Goal: Information Seeking & Learning: Learn about a topic

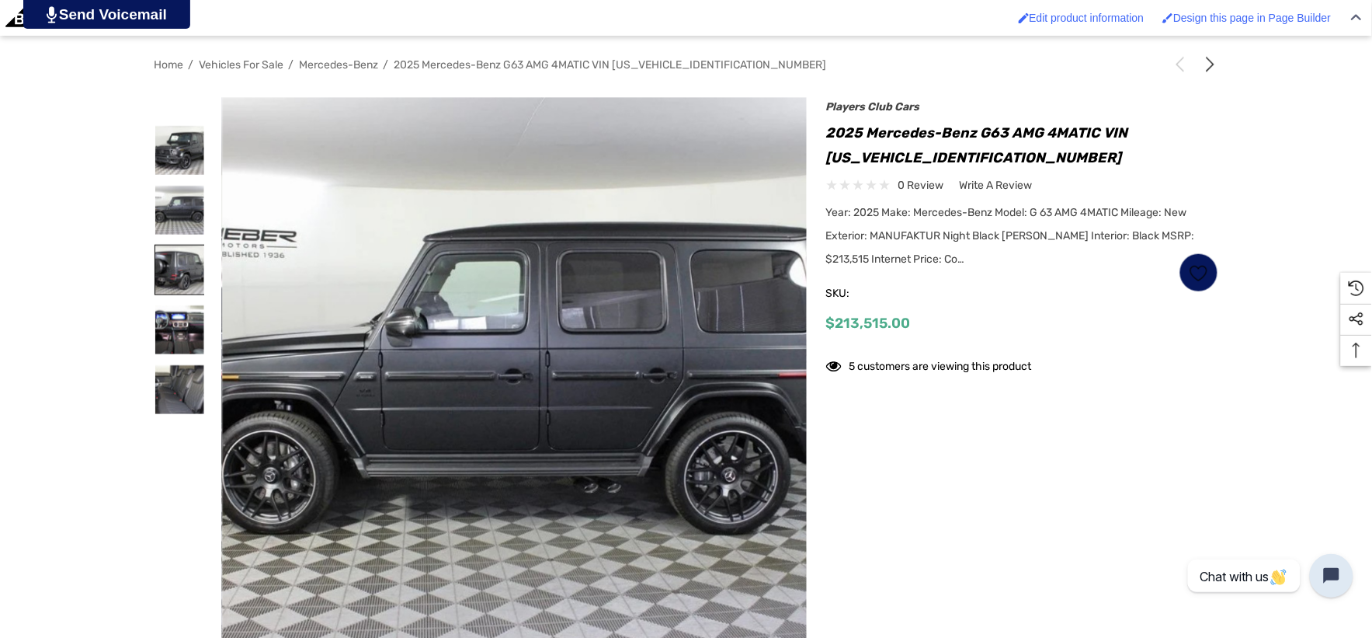
click at [168, 270] on img at bounding box center [179, 269] width 49 height 49
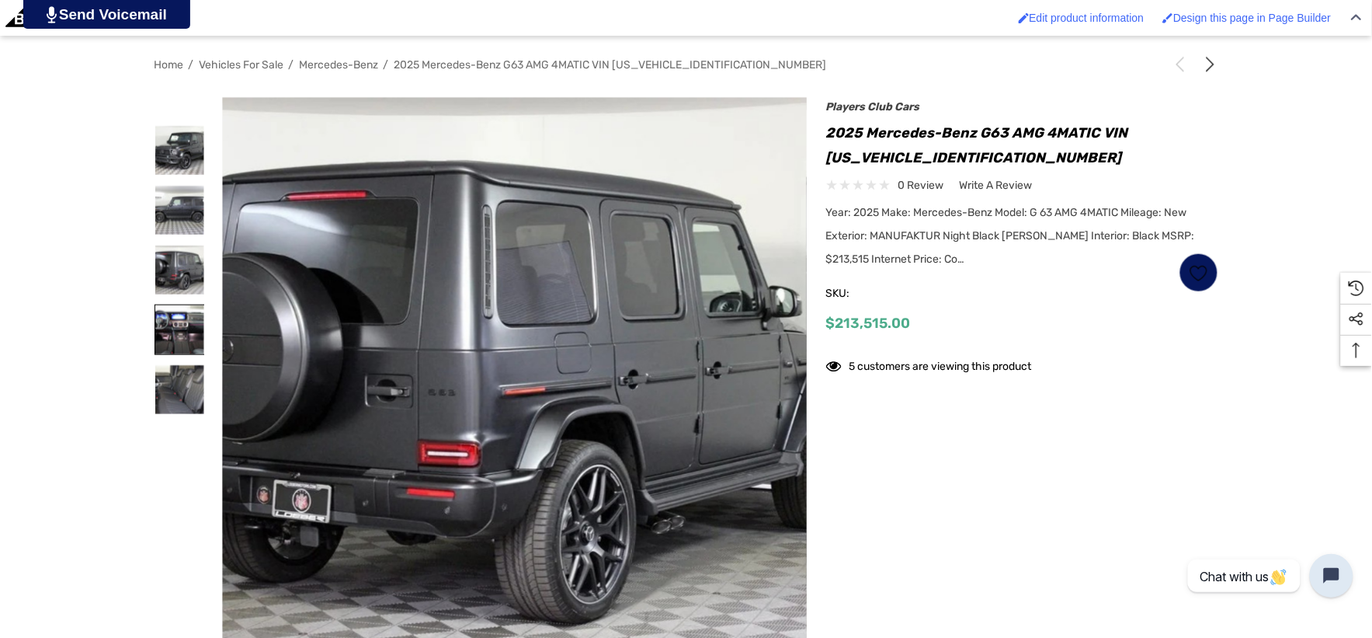
click at [176, 328] on img at bounding box center [179, 329] width 49 height 49
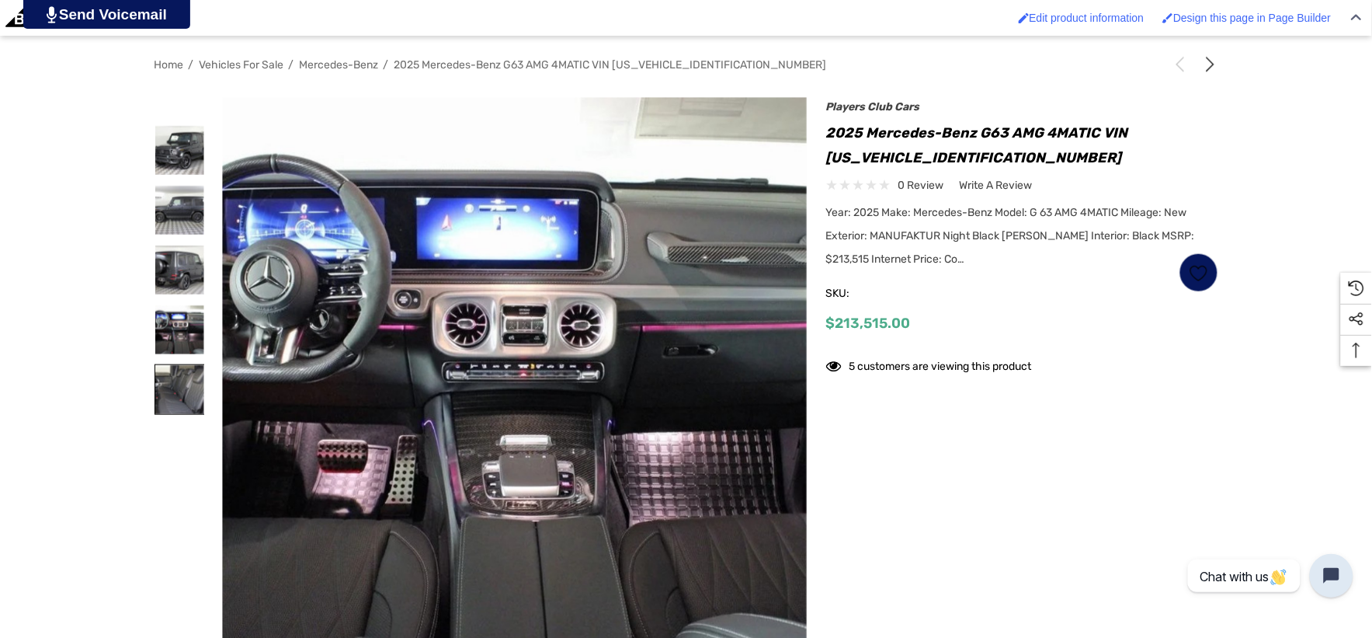
click at [172, 374] on img at bounding box center [179, 389] width 49 height 49
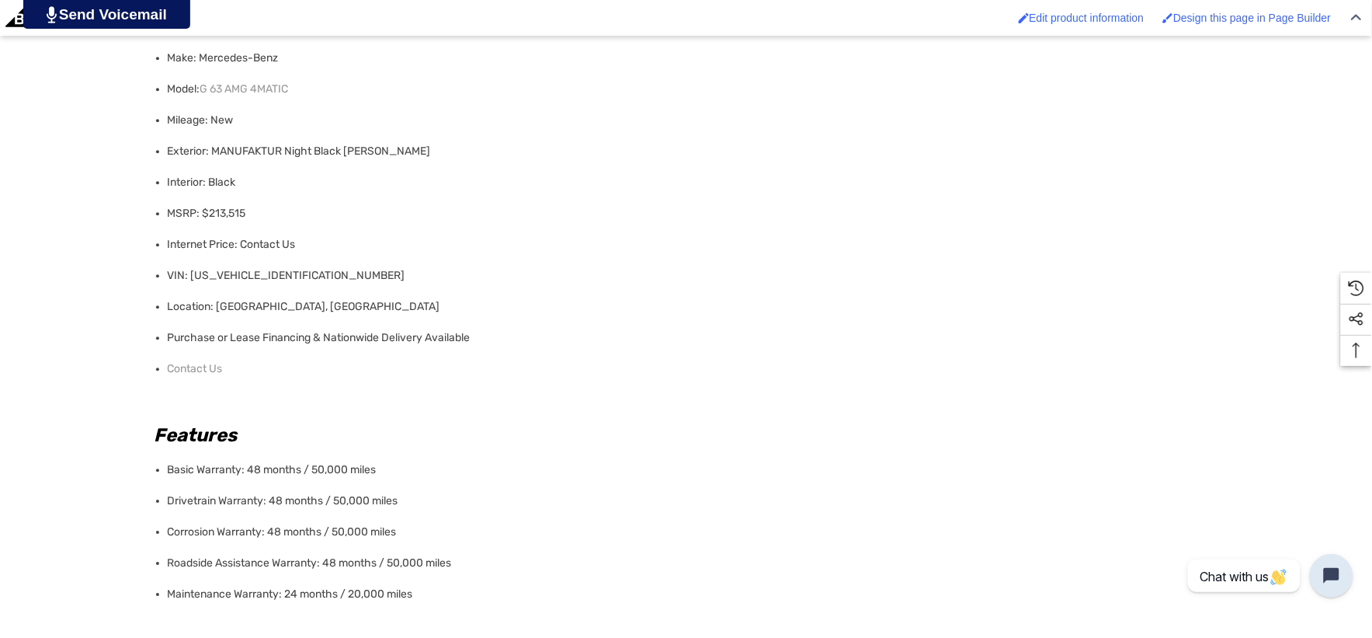
scroll to position [1122, 0]
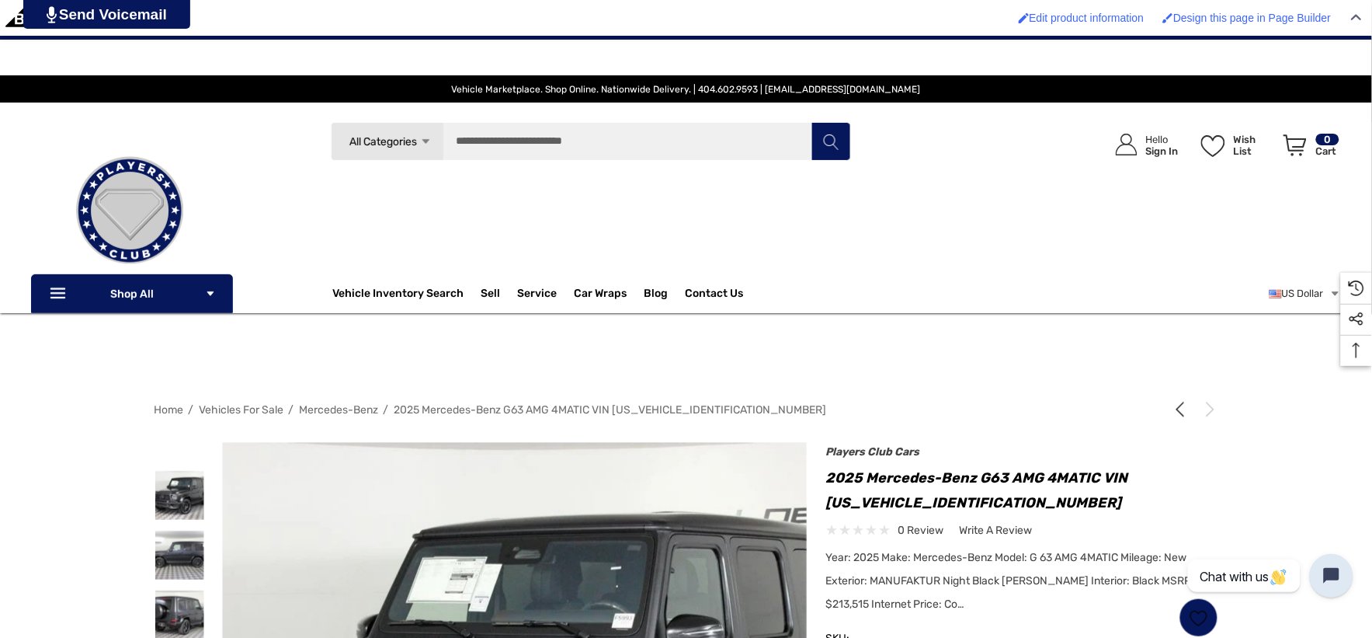
click at [827, 506] on h1 "2025 Mercedes-Benz G63 AMG 4MATIC VIN W1NWH5AB2SX060526" at bounding box center [1022, 490] width 392 height 50
click at [986, 500] on h1 "2025 Mercedes-Benz G63 AMG 4MATIC VIN W1NWH5AB2SX060526" at bounding box center [1022, 490] width 392 height 50
copy h1 "W1NWH5AB2SX060526"
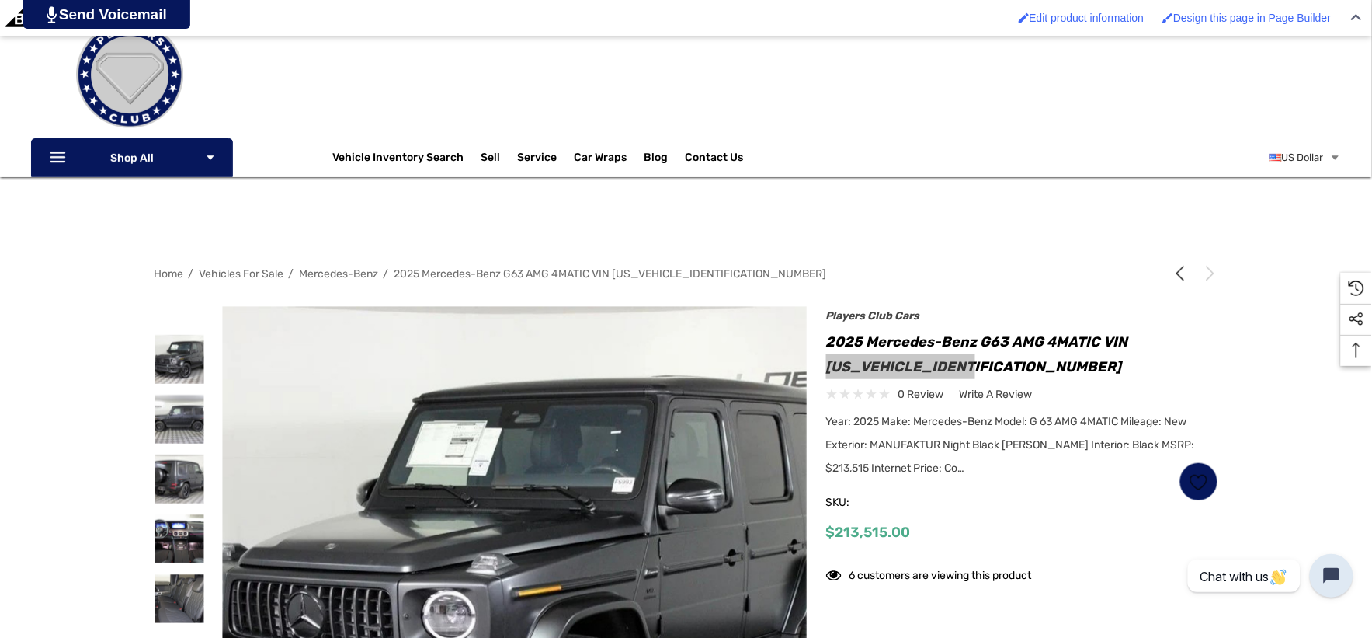
scroll to position [345, 0]
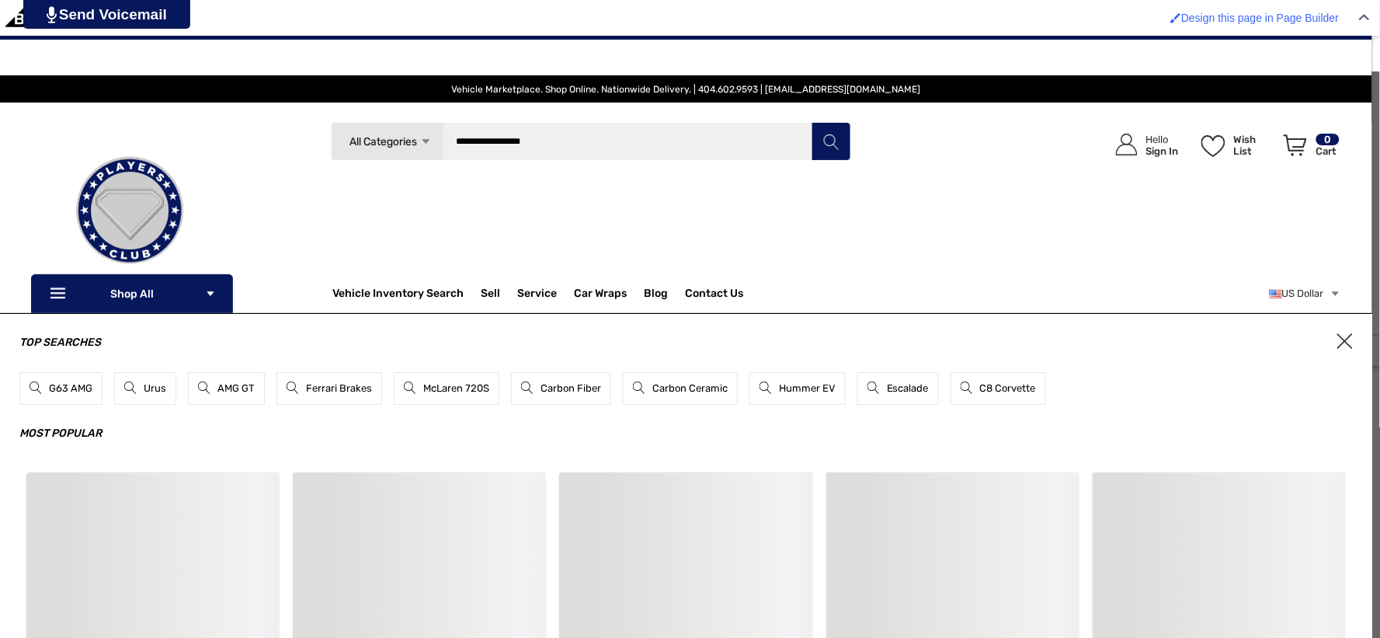
type input "**********"
click at [812, 122] on button "Search" at bounding box center [831, 141] width 39 height 39
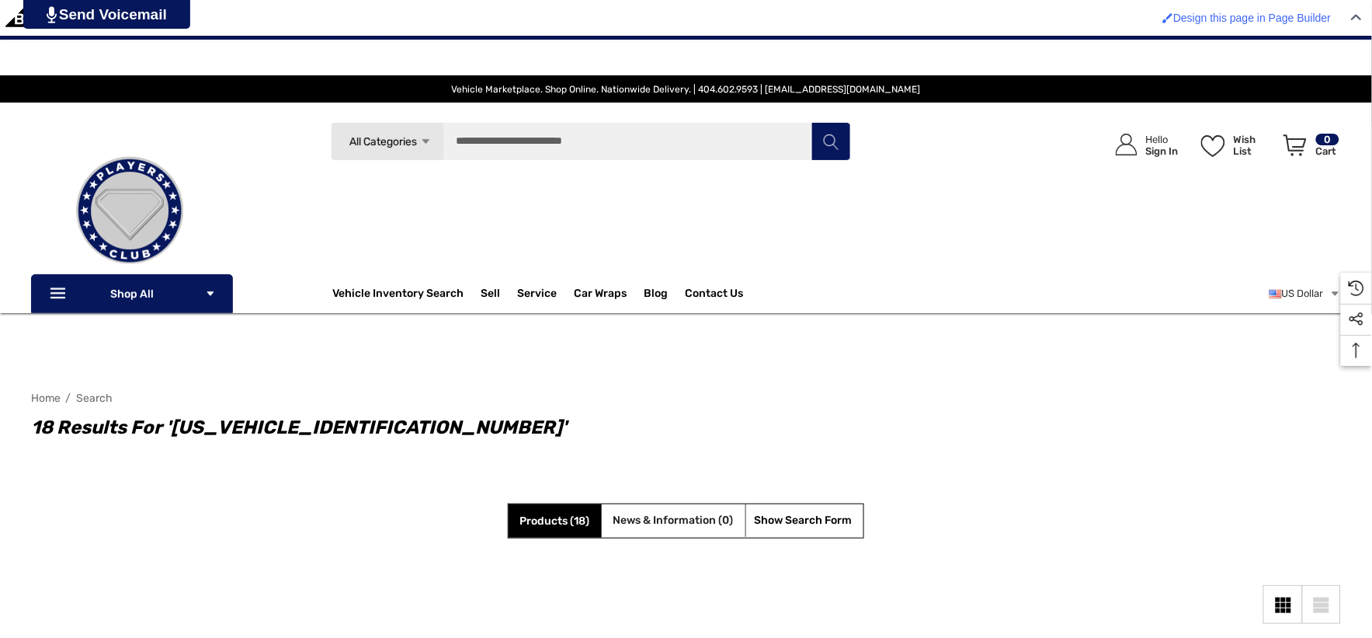
click at [660, 523] on span "News & Information (0)" at bounding box center [674, 519] width 120 height 13
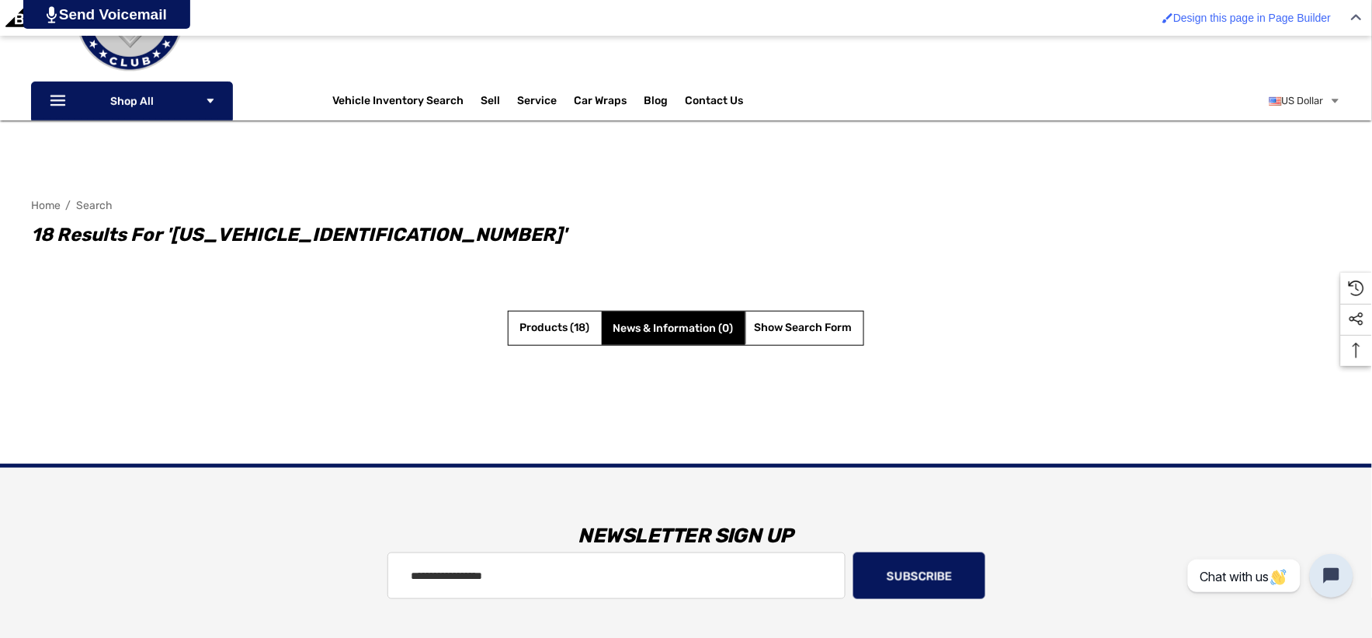
scroll to position [431, 0]
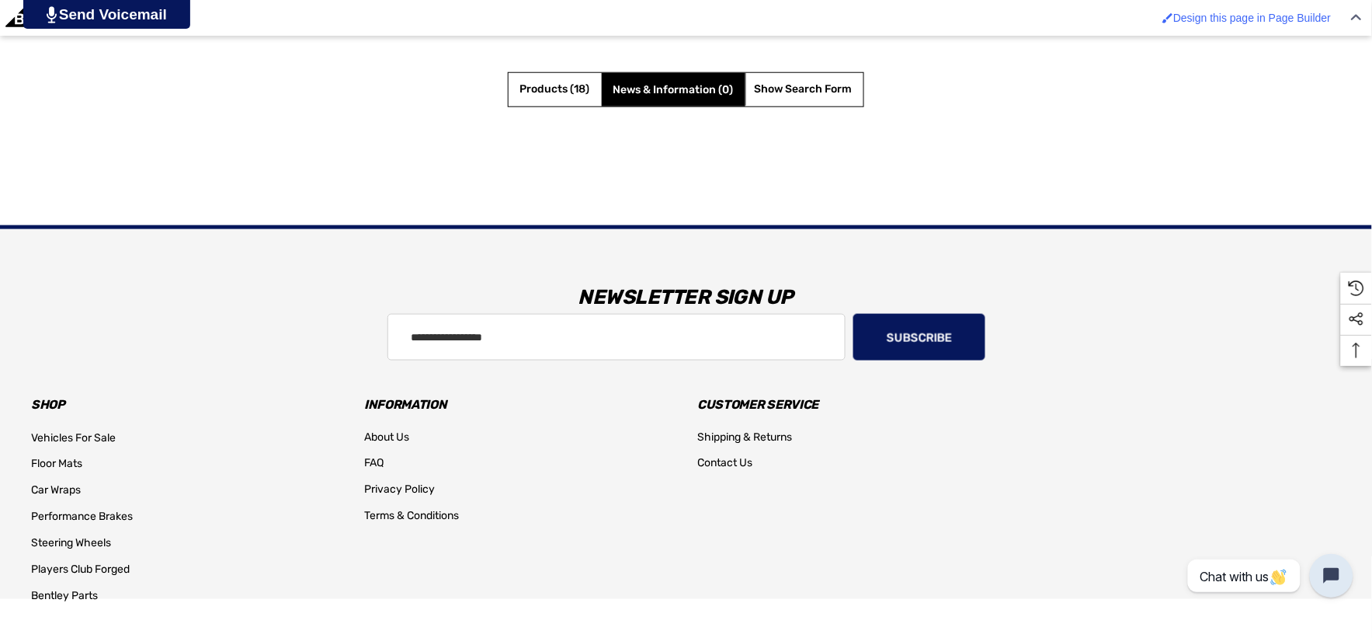
click at [558, 99] on li "Products (18)" at bounding box center [555, 89] width 93 height 33
click at [561, 89] on span "Products (18)" at bounding box center [555, 88] width 70 height 13
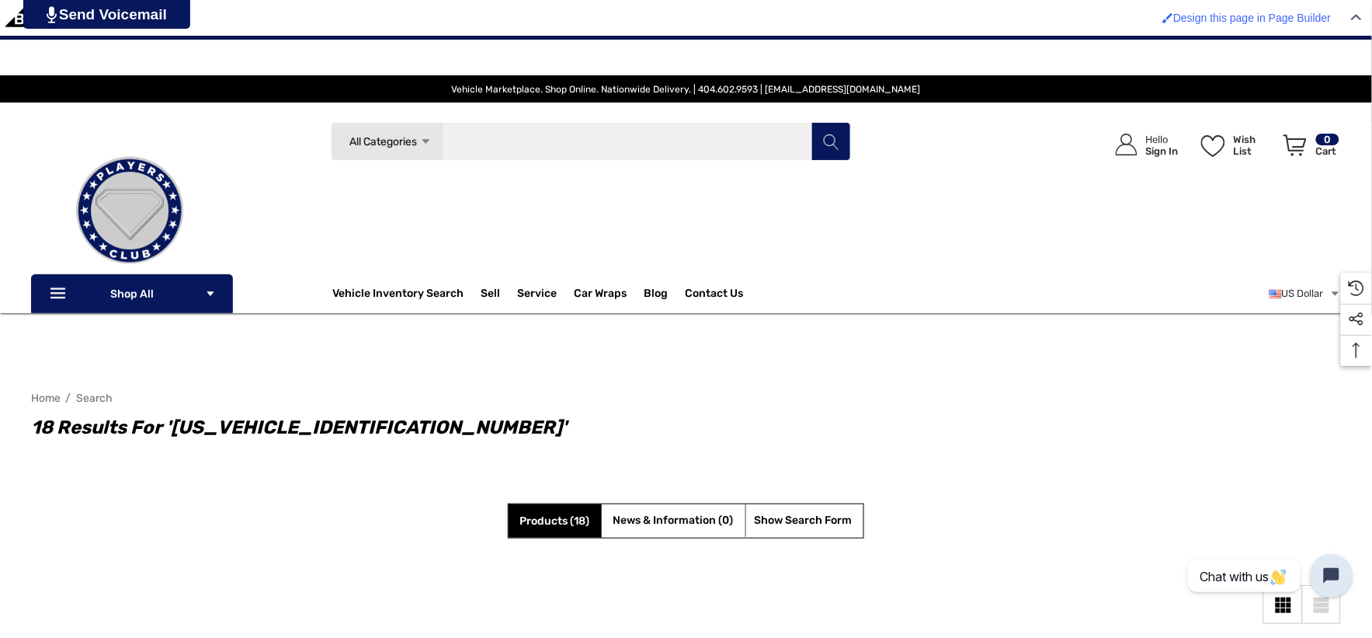
click at [530, 137] on input "Search" at bounding box center [591, 141] width 520 height 39
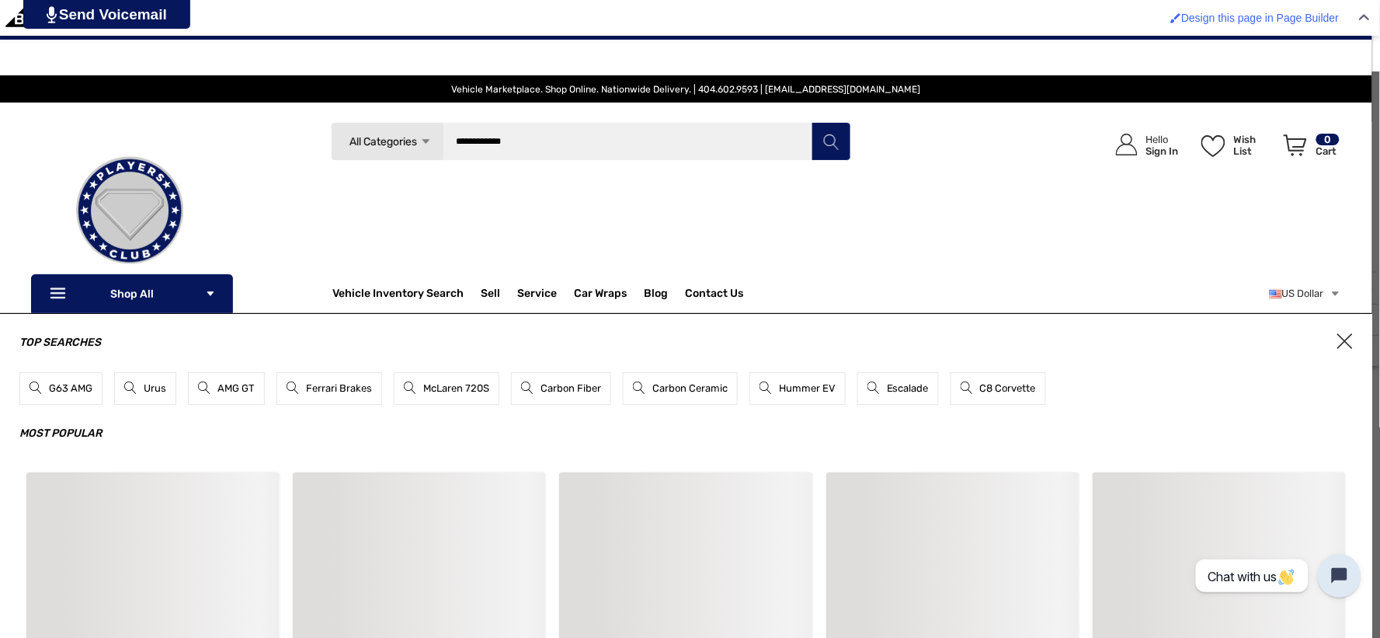
type input "**********"
click at [812, 122] on button "Search" at bounding box center [831, 141] width 39 height 39
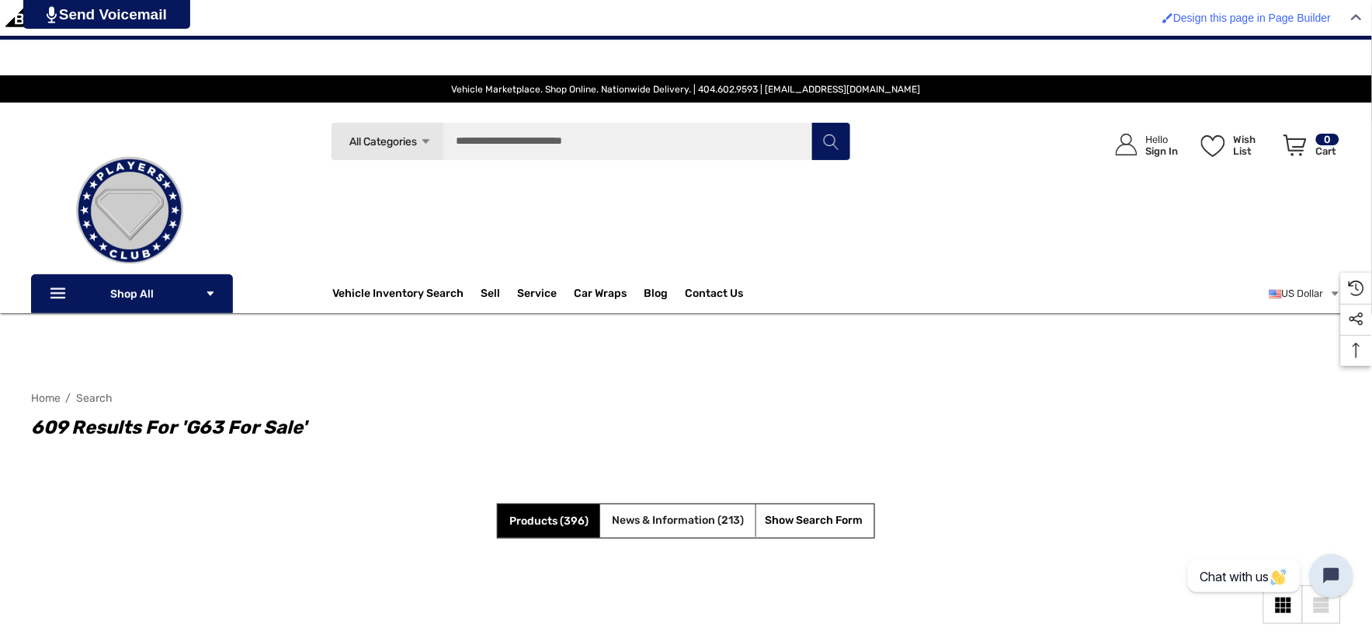
click at [622, 524] on span "News & Information (213)" at bounding box center [678, 519] width 132 height 13
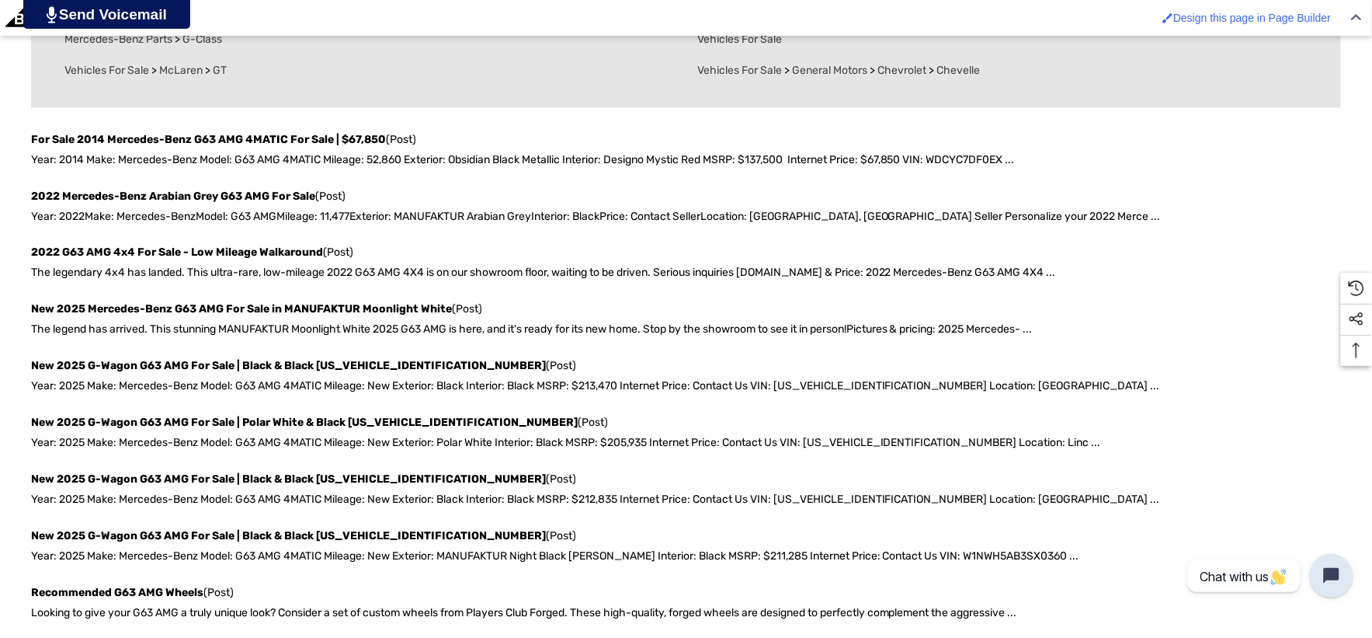
scroll to position [690, 0]
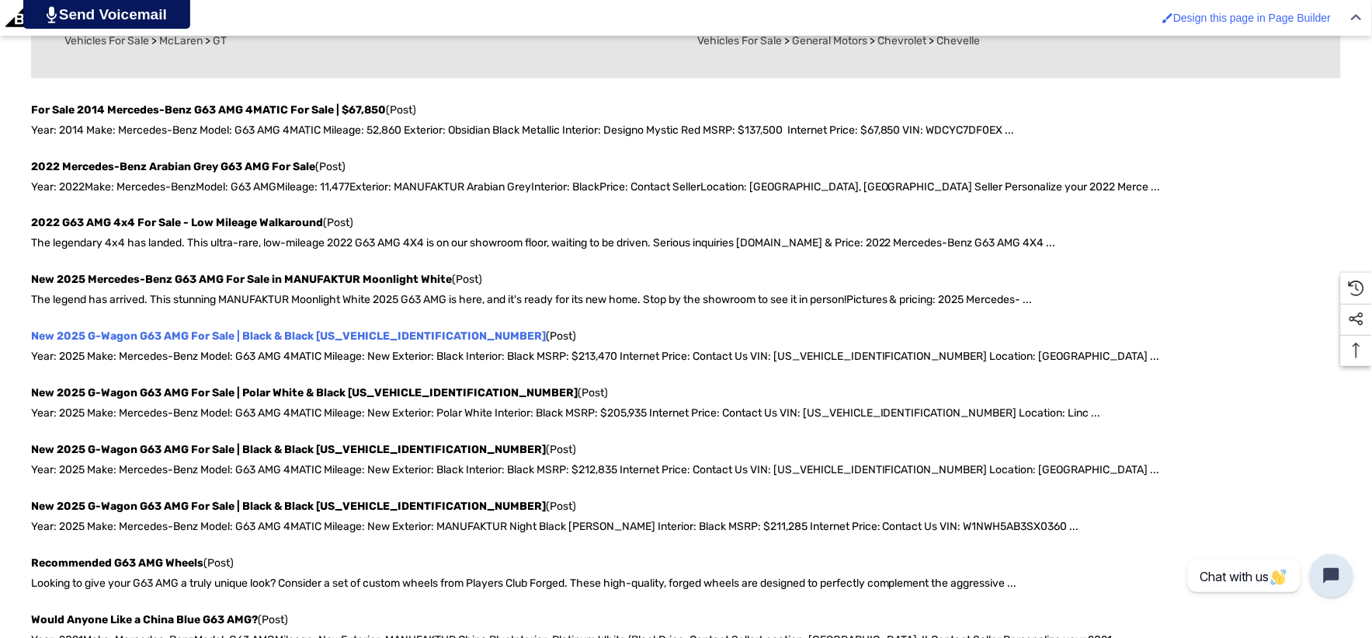
click at [75, 339] on link "New 2025 G-Wagon G63 AMG For Sale | Black & Black [US_VEHICLE_IDENTIFICATION_NU…" at bounding box center [288, 336] width 515 height 13
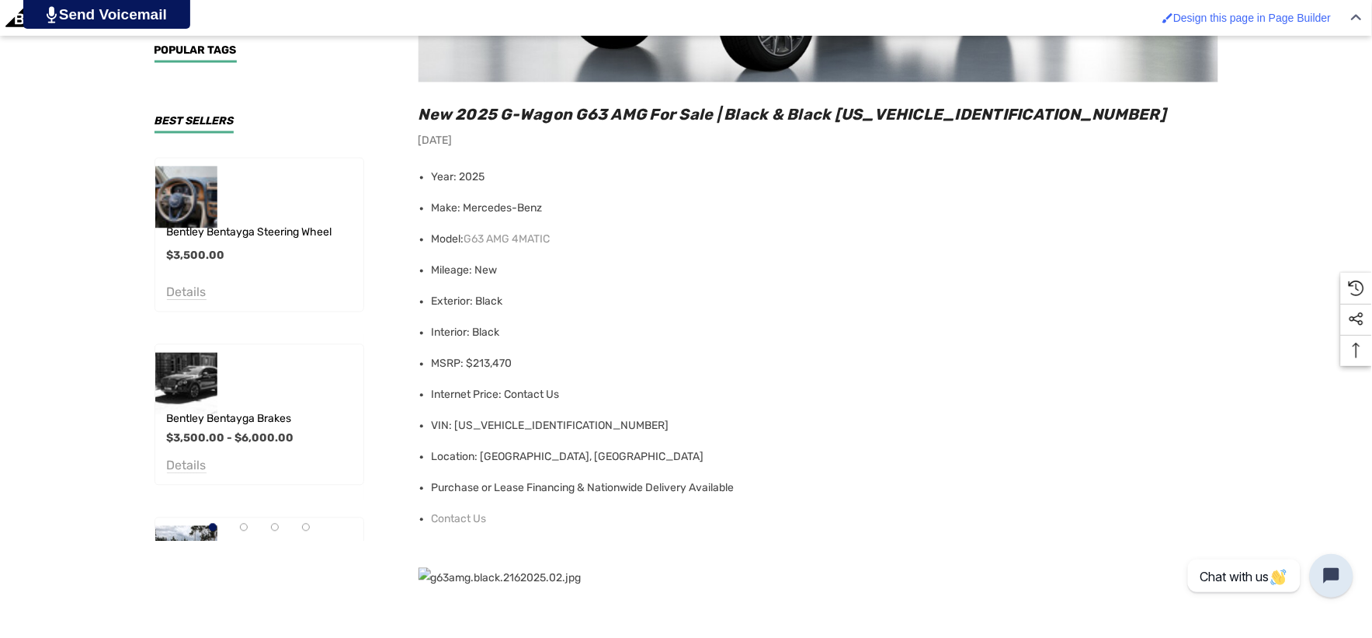
scroll to position [742, 0]
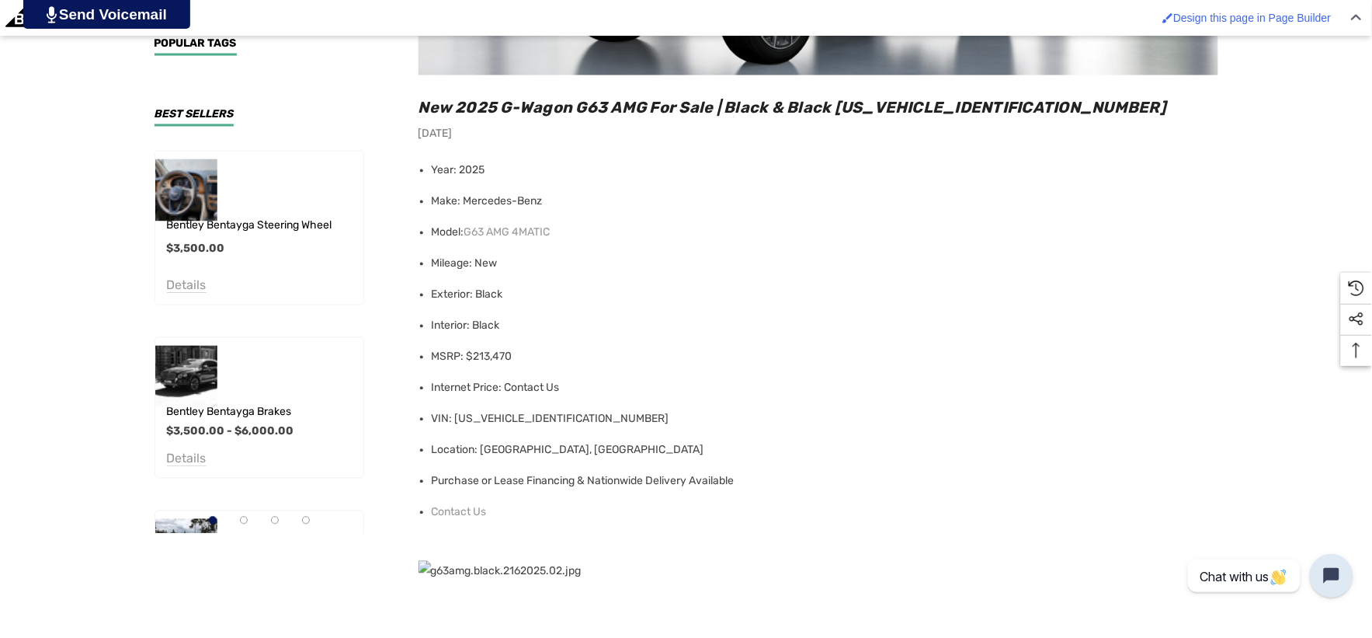
click at [498, 505] on li "Contact Us" at bounding box center [825, 512] width 787 height 31
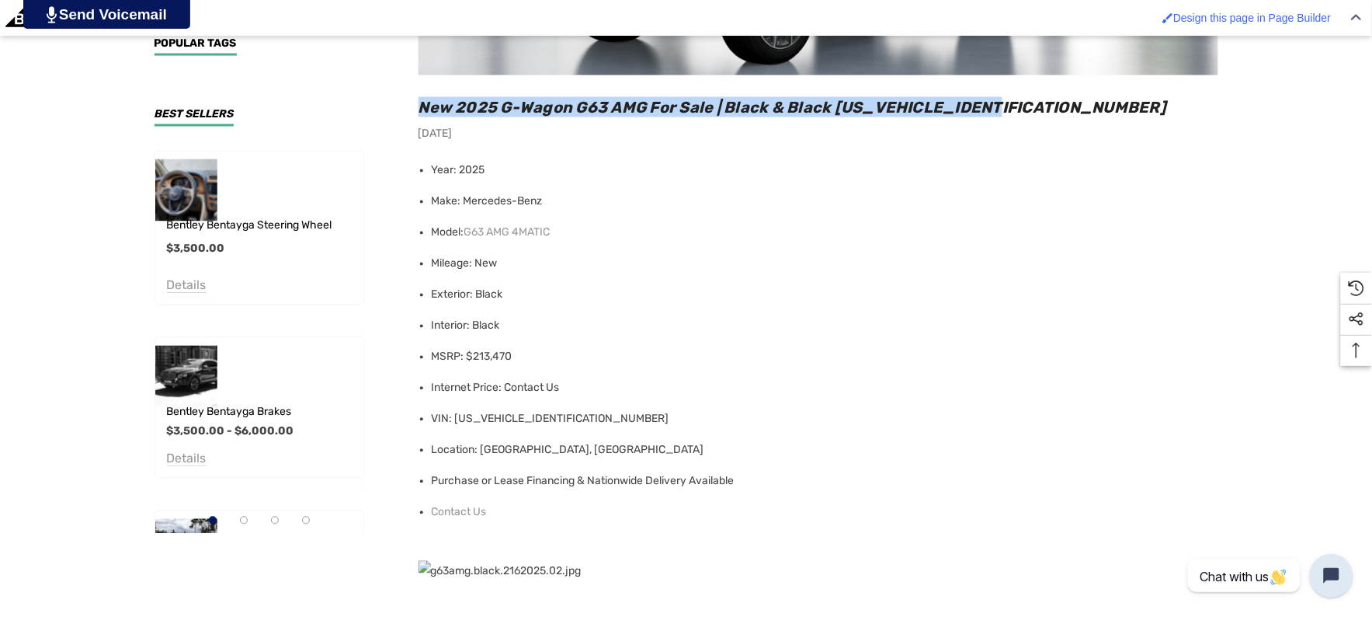
click at [1044, 106] on h2 "New 2025 G-Wagon G63 AMG For Sale | Black & Black [US_VEHICLE_IDENTIFICATION_NU…" at bounding box center [819, 107] width 800 height 20
copy span "New 2025 G-Wagon G63 AMG For Sale | Black & Black [US_VEHICLE_IDENTIFICATION_NU…"
click at [503, 510] on li "Contact Us" at bounding box center [825, 512] width 787 height 31
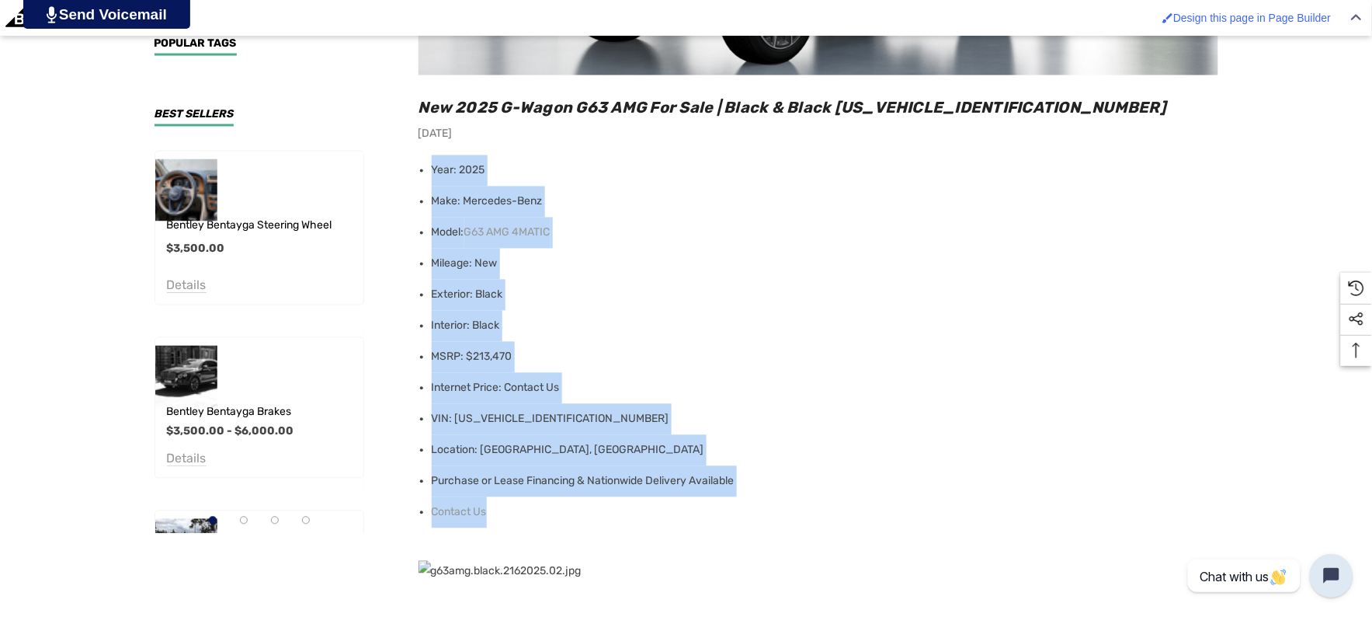
copy ul "Year: 2025 Make: Mercedes-Benz Model: G63 AMG 4MATIC Mileage: New Exterior: Bla…"
